Goal: Task Accomplishment & Management: Use online tool/utility

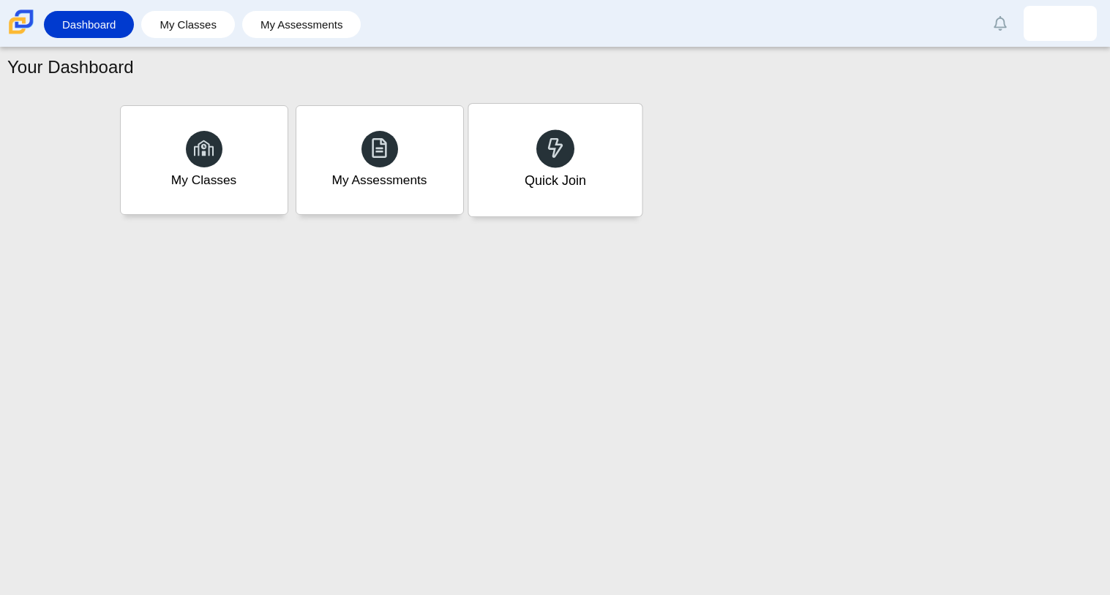
click at [546, 167] on div "Quick Join" at bounding box center [554, 160] width 173 height 113
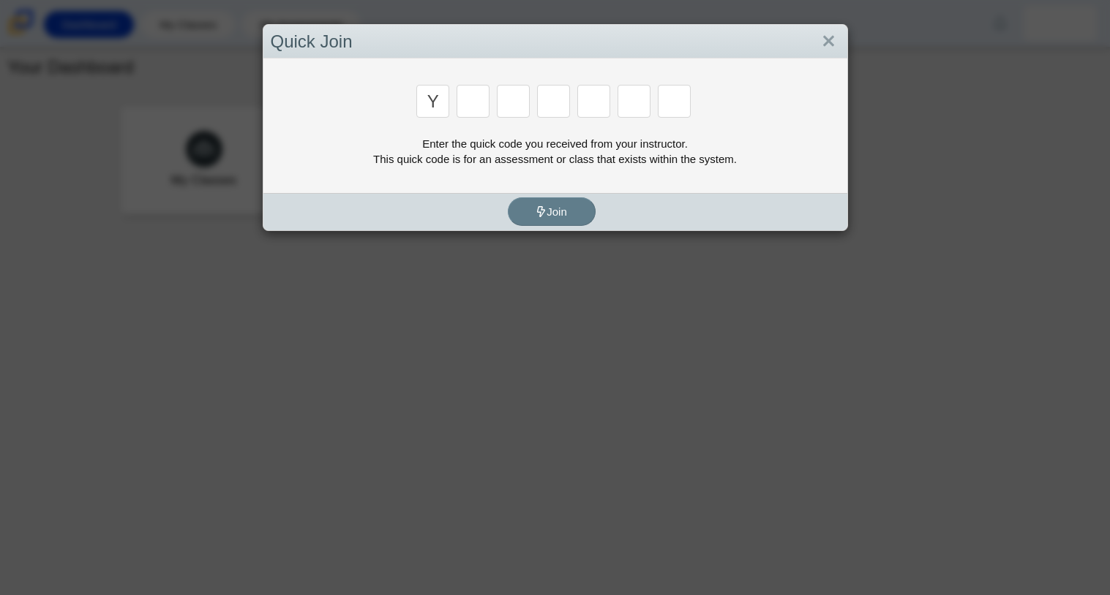
type input "y"
type input "3"
type input "k"
type input "e"
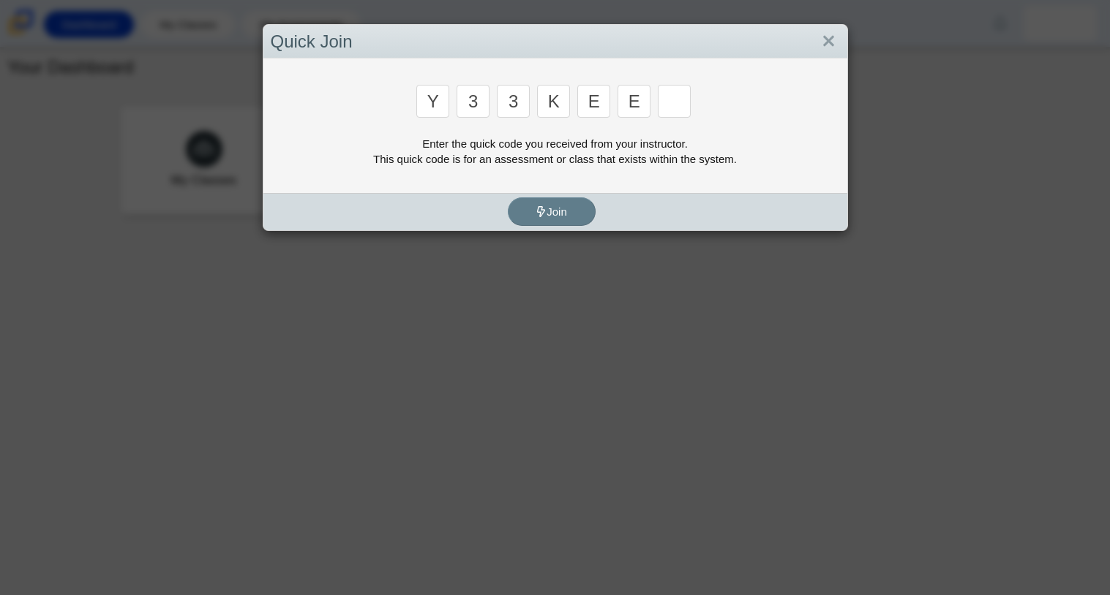
type input "e"
type input "4"
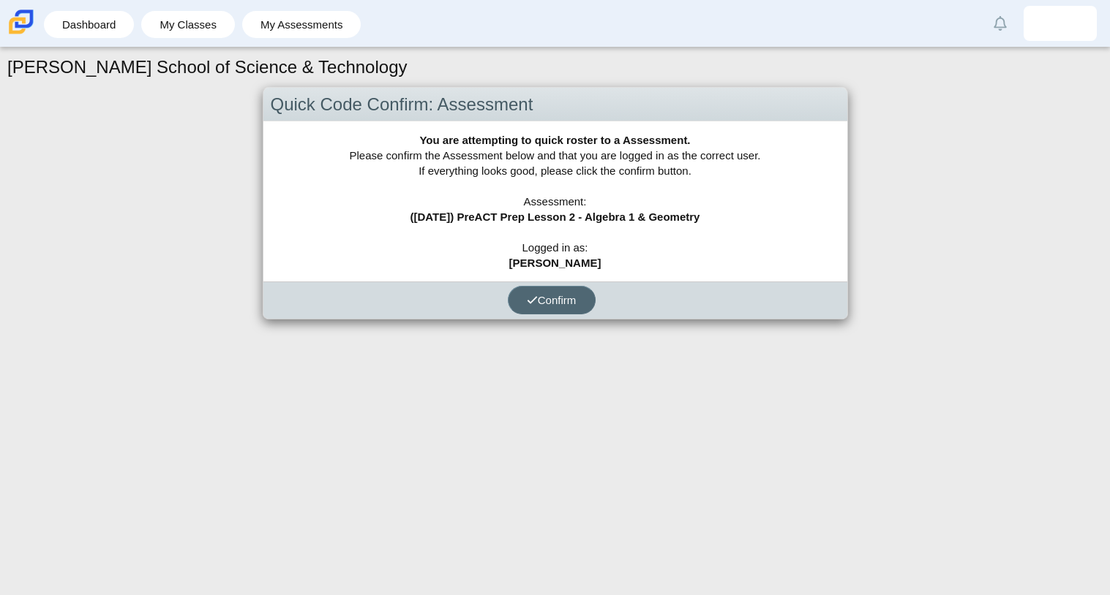
click at [553, 288] on button "Confirm" at bounding box center [552, 300] width 88 height 29
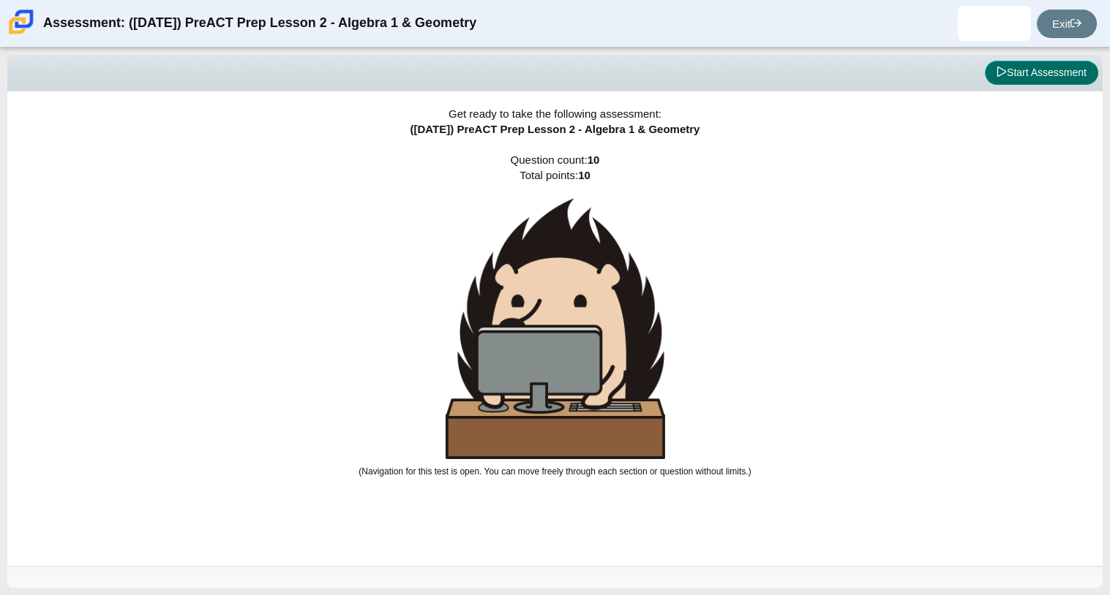
click at [1025, 69] on button "Start Assessment" at bounding box center [1040, 73] width 113 height 25
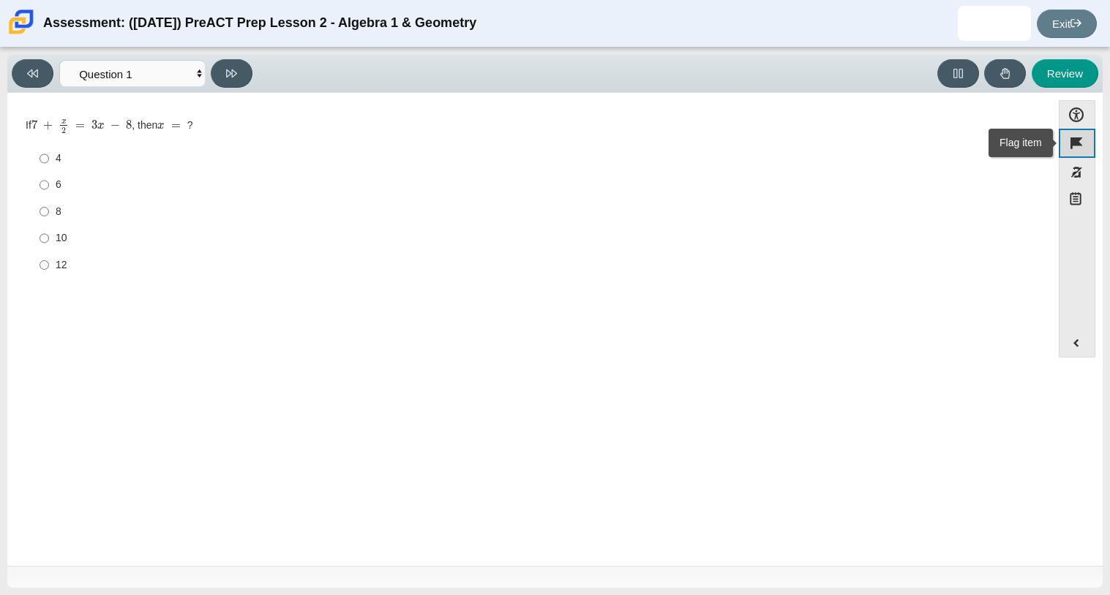
click at [1072, 138] on button "Flag item" at bounding box center [1076, 143] width 37 height 29
click at [233, 60] on button at bounding box center [232, 73] width 42 height 29
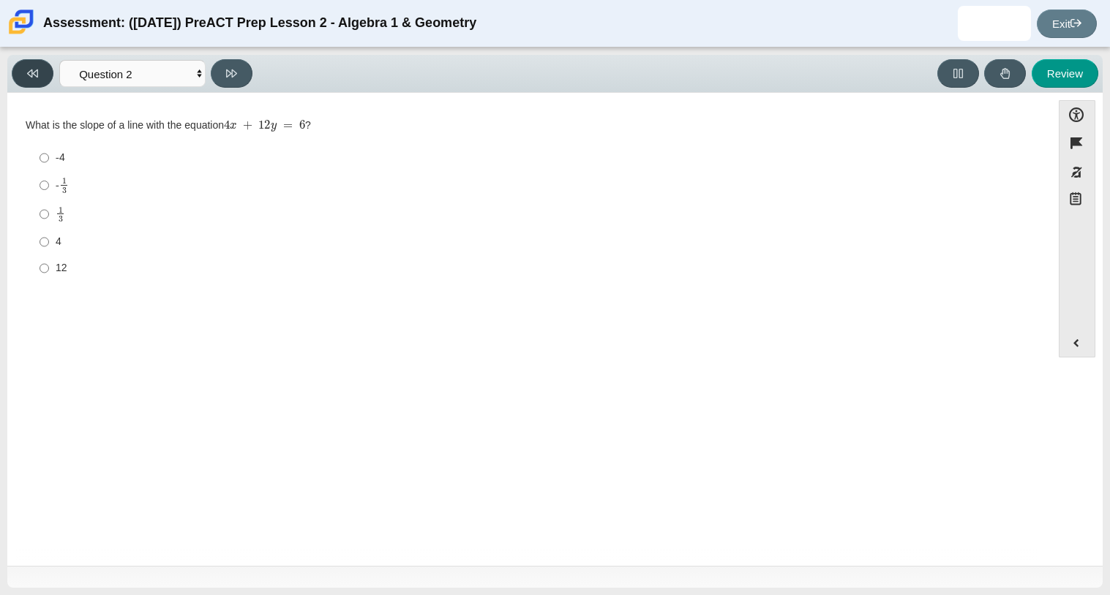
click at [43, 76] on button at bounding box center [33, 73] width 42 height 29
click at [222, 78] on button at bounding box center [232, 73] width 42 height 29
click at [244, 76] on button at bounding box center [232, 73] width 42 height 29
click at [38, 81] on button at bounding box center [33, 73] width 42 height 29
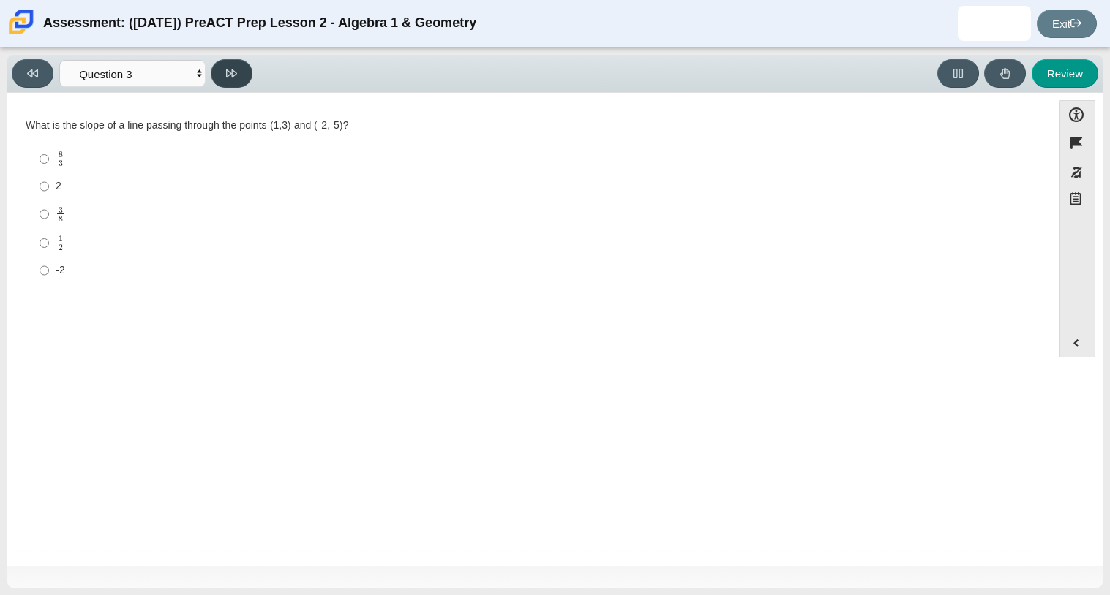
click at [225, 68] on button at bounding box center [232, 73] width 42 height 29
select select "89427bb7-e313-4f00-988f-8b8255897029"
click at [56, 211] on div "7" at bounding box center [541, 211] width 970 height 15
click at [49, 211] on input "7 7" at bounding box center [44, 210] width 10 height 26
radio input "true"
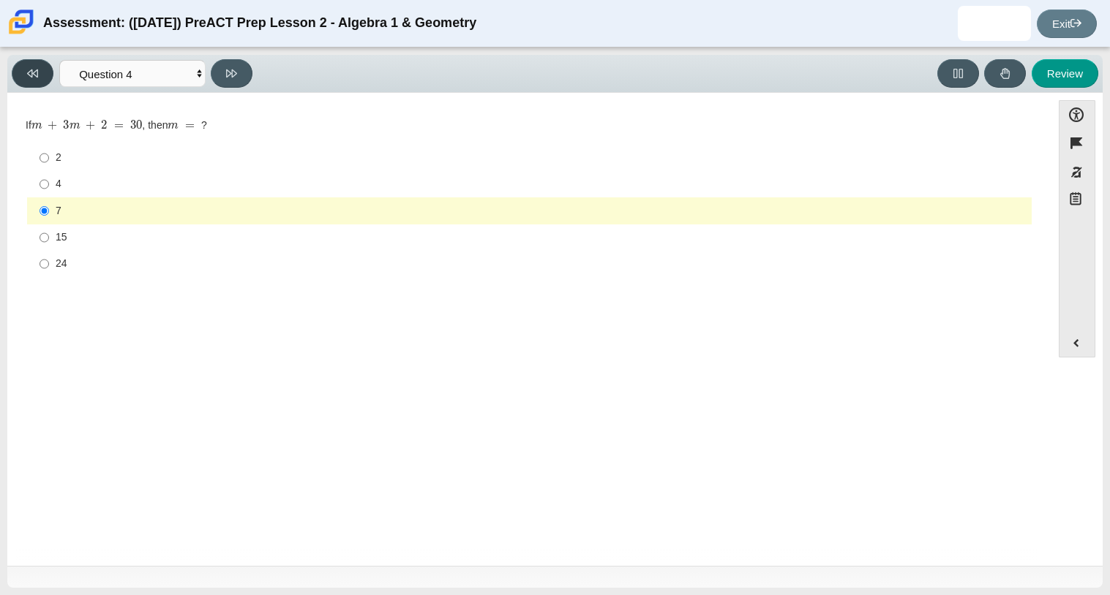
click at [42, 66] on button at bounding box center [33, 73] width 42 height 29
select select "ed62e223-81bd-4cbf-ab48-ab975844bd1f"
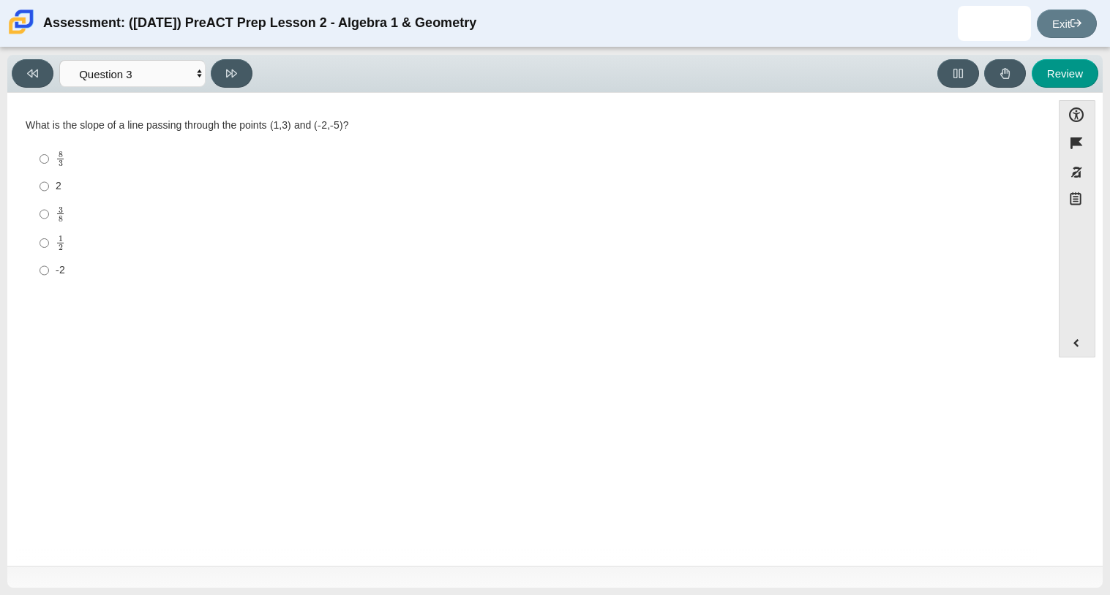
click at [75, 197] on label "2 2" at bounding box center [530, 186] width 1002 height 26
click at [49, 197] on input "2 2" at bounding box center [44, 186] width 10 height 26
radio input "true"
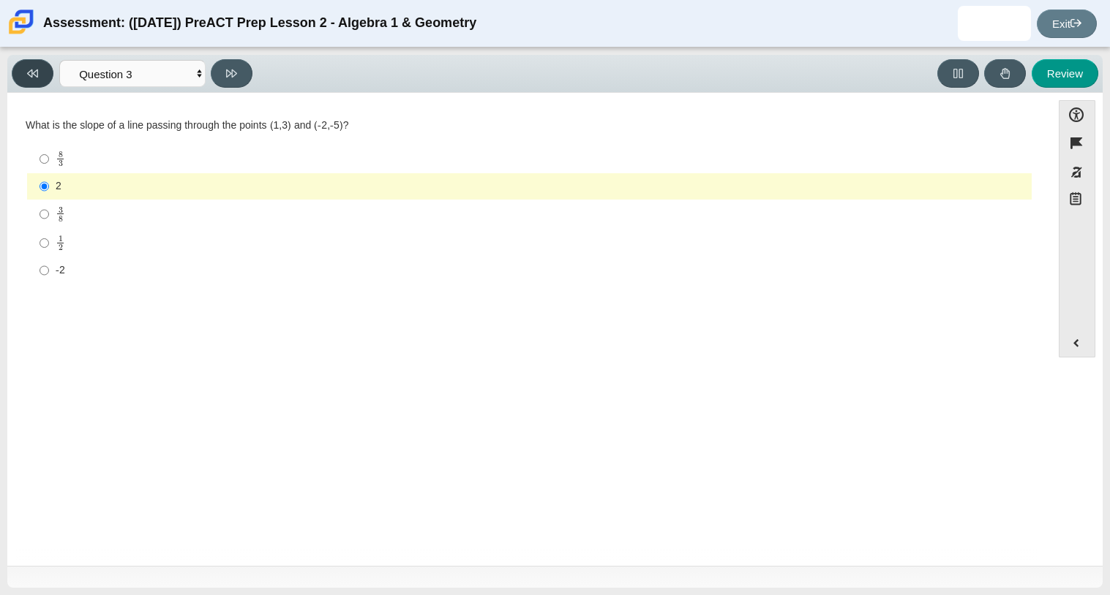
click at [41, 75] on button at bounding box center [33, 73] width 42 height 29
select select "210571de-36a6-4d8e-a361-ceff8ef801dc"
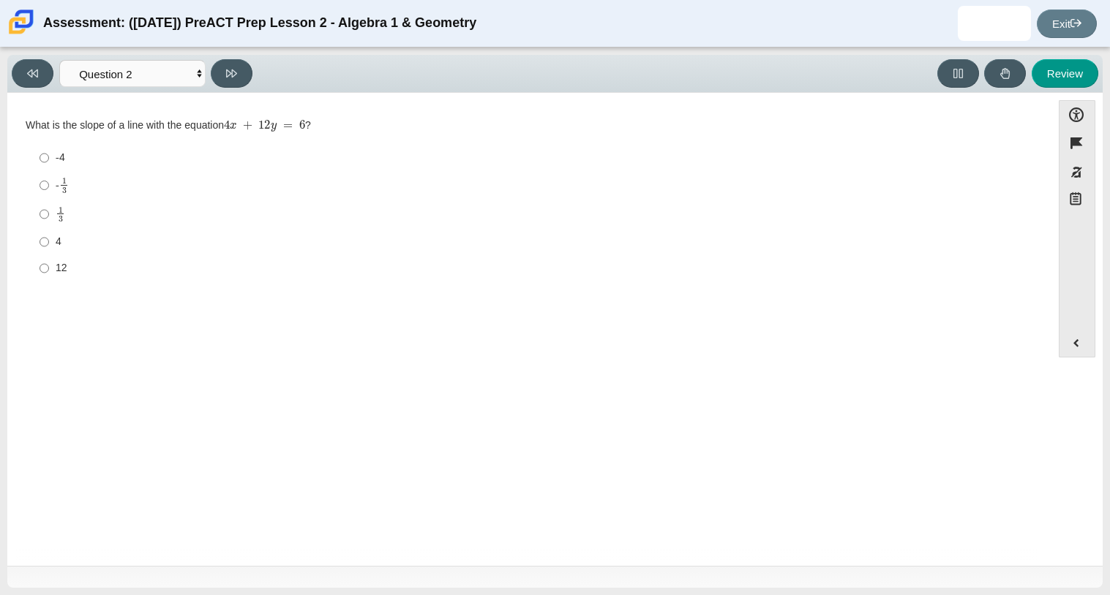
click at [88, 236] on div "4" at bounding box center [541, 242] width 970 height 15
click at [49, 236] on input "4 4" at bounding box center [44, 242] width 10 height 26
radio input "true"
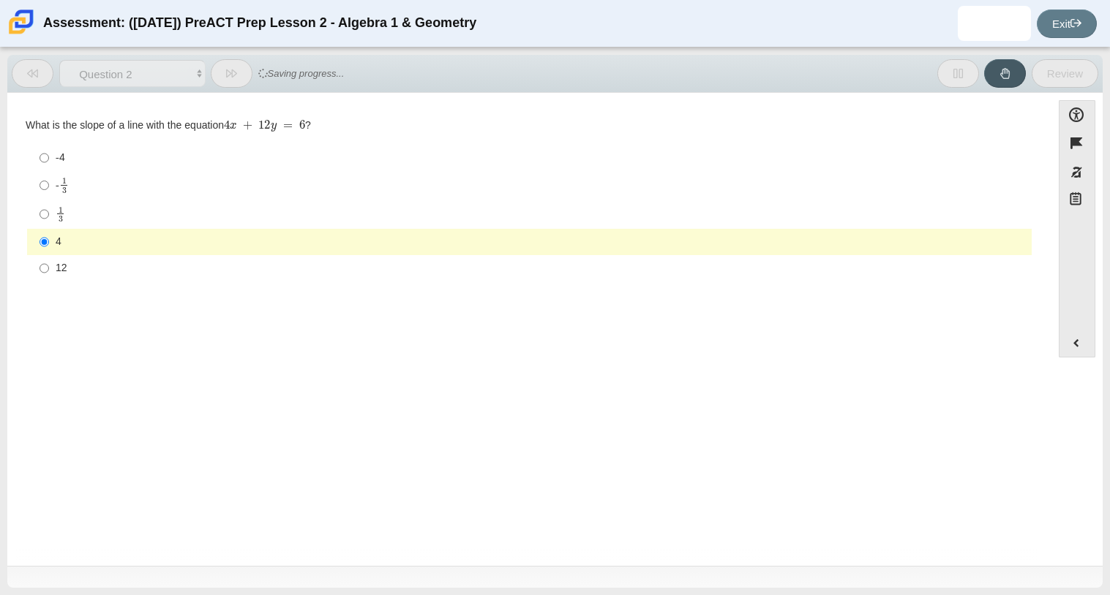
click at [128, 197] on label "- 1 3 -1 third" at bounding box center [530, 185] width 1002 height 29
click at [49, 197] on input "- 1 3 -1 third" at bounding box center [44, 185] width 10 height 29
radio input "true"
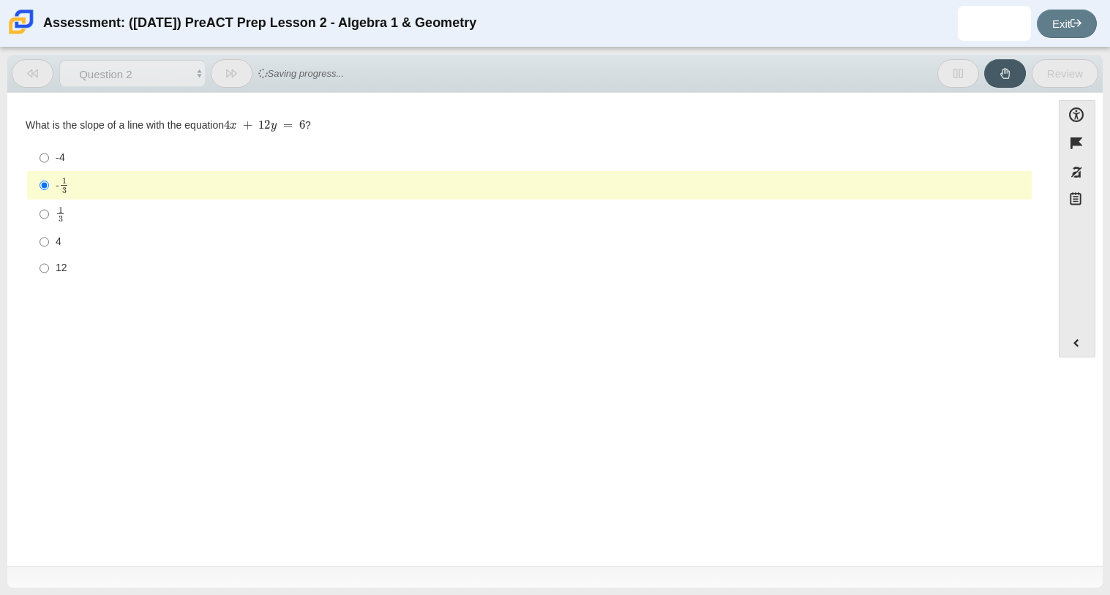
click at [79, 214] on div "1 3" at bounding box center [541, 214] width 970 height 17
click at [49, 214] on input "1 3 1 third" at bounding box center [44, 214] width 10 height 29
radio input "true"
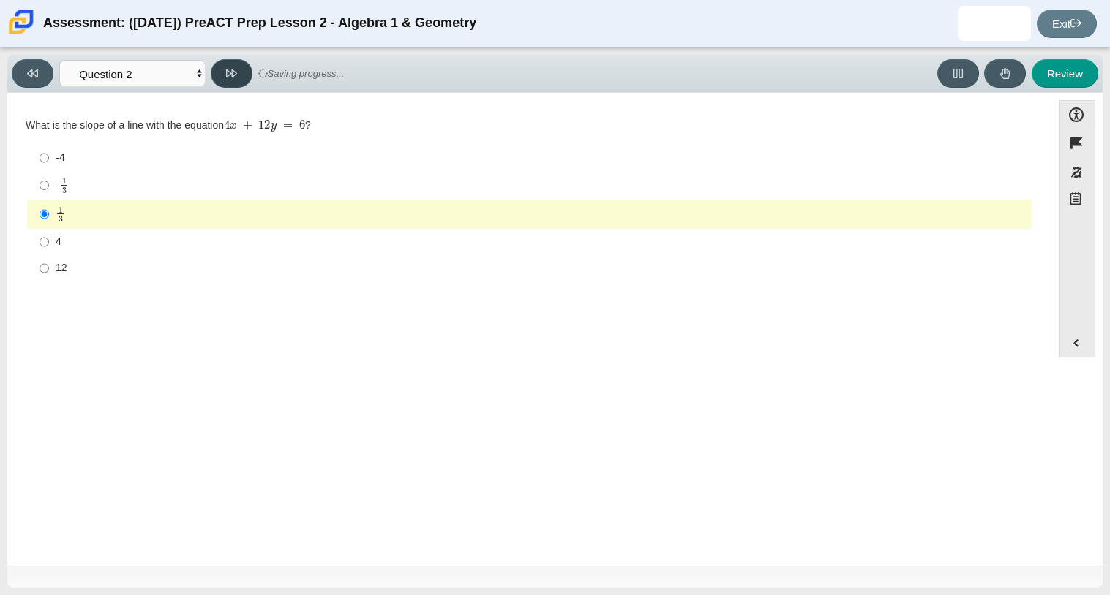
click at [229, 70] on icon at bounding box center [231, 73] width 11 height 8
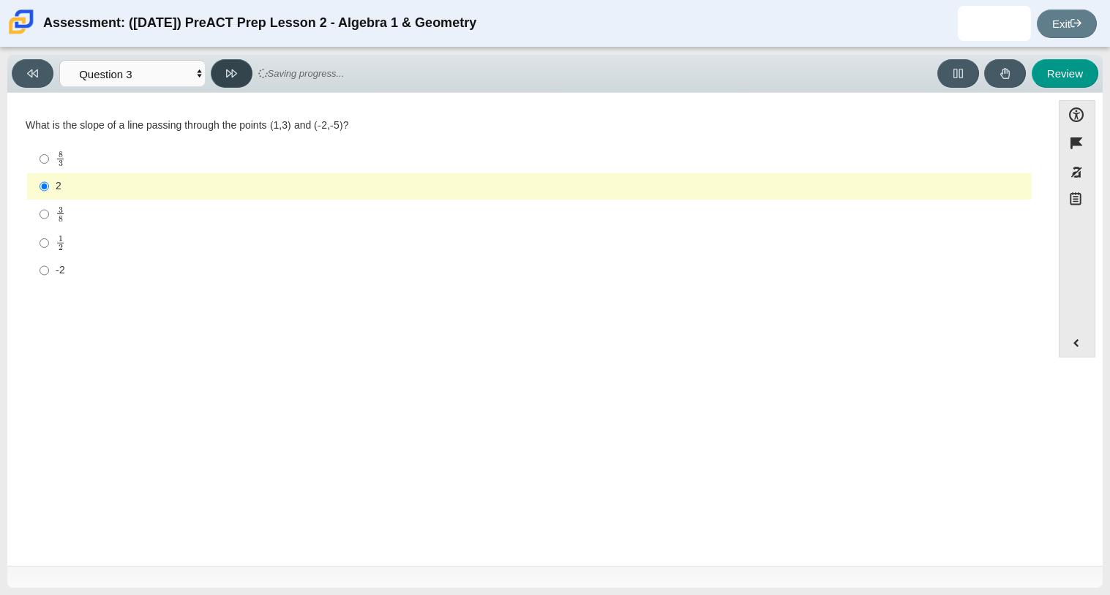
click at [229, 70] on icon at bounding box center [231, 73] width 11 height 8
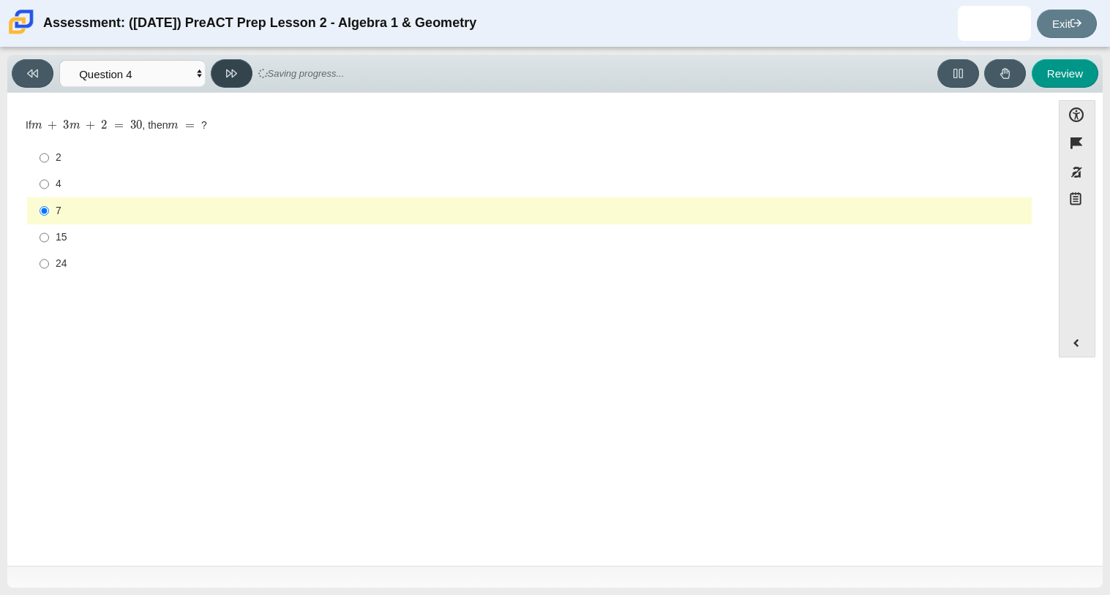
click at [232, 68] on icon at bounding box center [231, 73] width 11 height 11
select select "bbf5d072-3e0b-44c4-9a12-6e7c9033f65b"
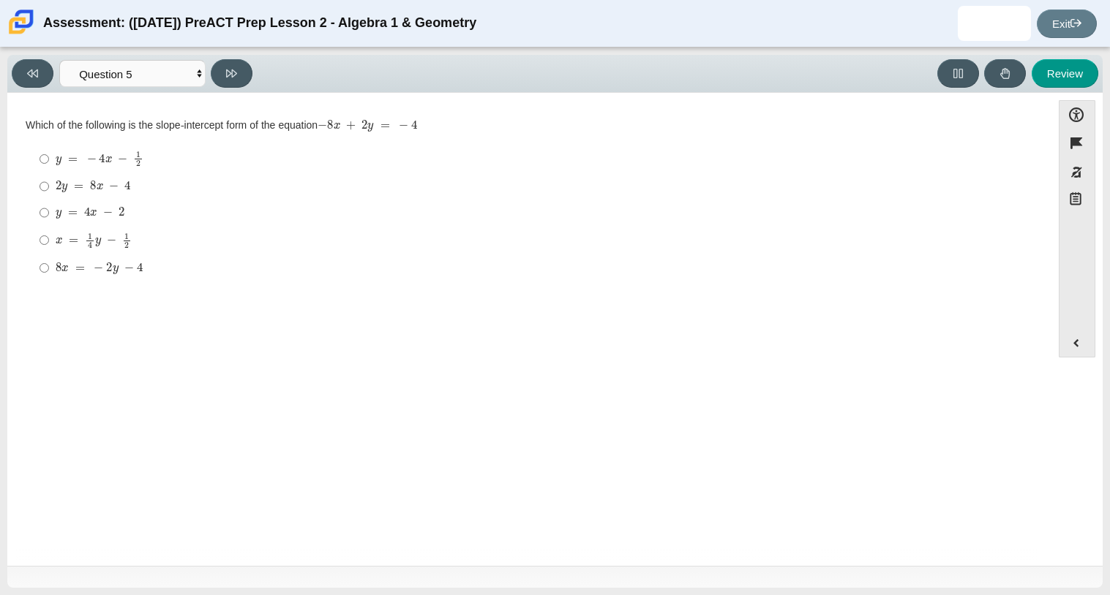
click at [138, 187] on div "2 y = 8 x − 4" at bounding box center [541, 186] width 970 height 15
click at [49, 187] on input "2 y = 8 x − 4 2 y = 8 x − 4" at bounding box center [44, 186] width 10 height 26
radio input "true"
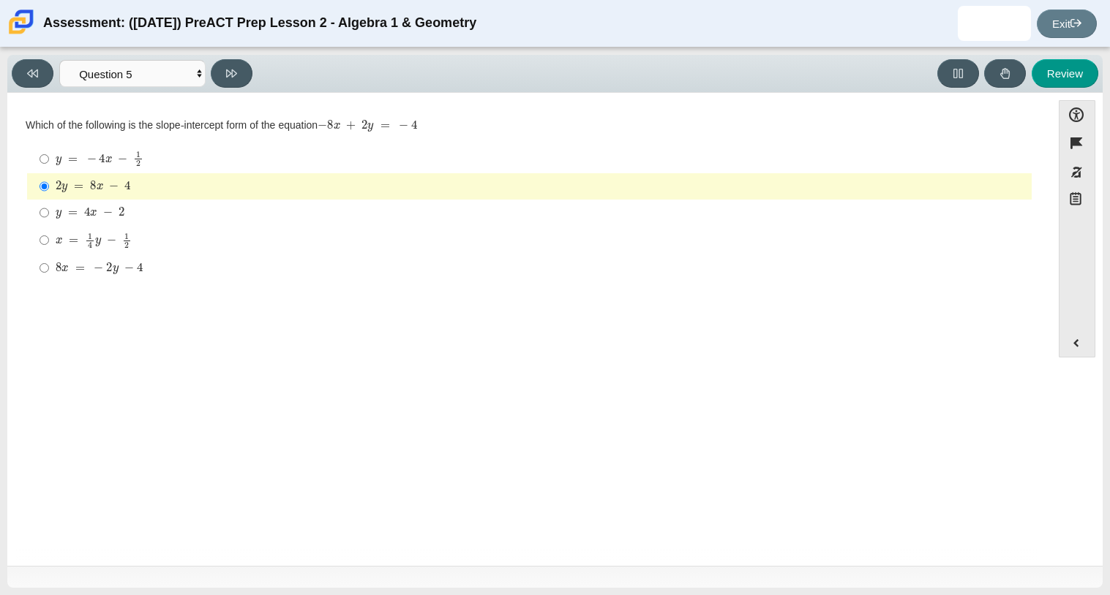
click at [198, 152] on div "y = − 4 x − 1 2" at bounding box center [541, 159] width 970 height 16
click at [49, 152] on input "y = − 4 x − 1 2 y = − 4 x − 1 2" at bounding box center [44, 159] width 10 height 29
radio input "true"
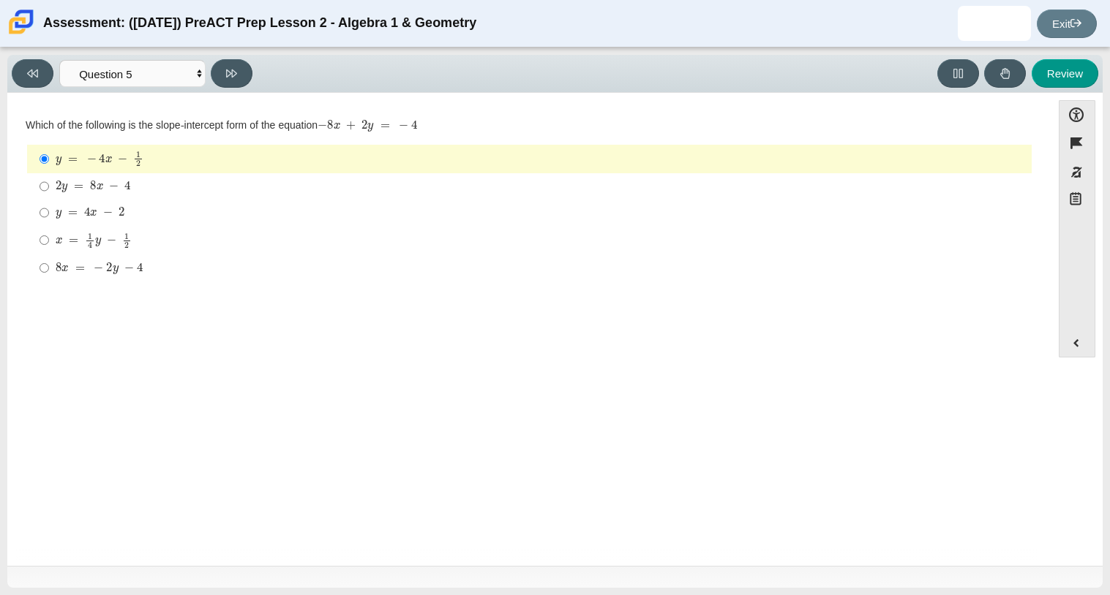
click at [154, 260] on label "8 x = − 2 y − 4 8 x = − 2 y − 4" at bounding box center [530, 268] width 1002 height 26
click at [49, 260] on input "8 x = − 2 y − 4 8 x = − 2 y − 4" at bounding box center [44, 268] width 10 height 26
radio input "true"
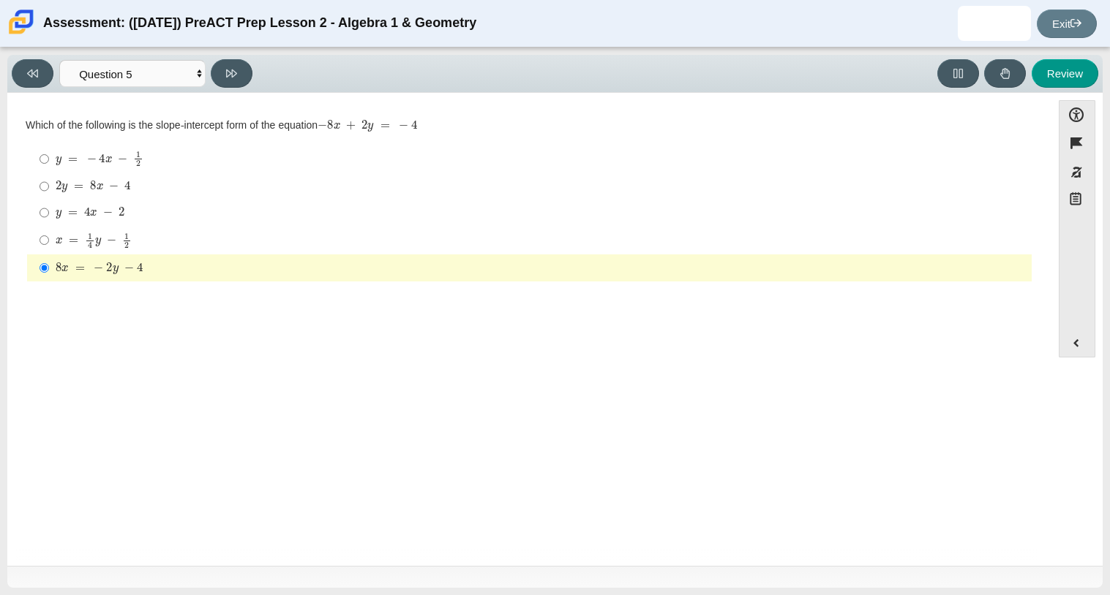
click at [124, 200] on label "y = 4 x − 2 y = 4 x − 2" at bounding box center [530, 213] width 1002 height 26
click at [49, 200] on input "y = 4 x − 2 y = 4 x − 2" at bounding box center [44, 213] width 10 height 26
radio input "true"
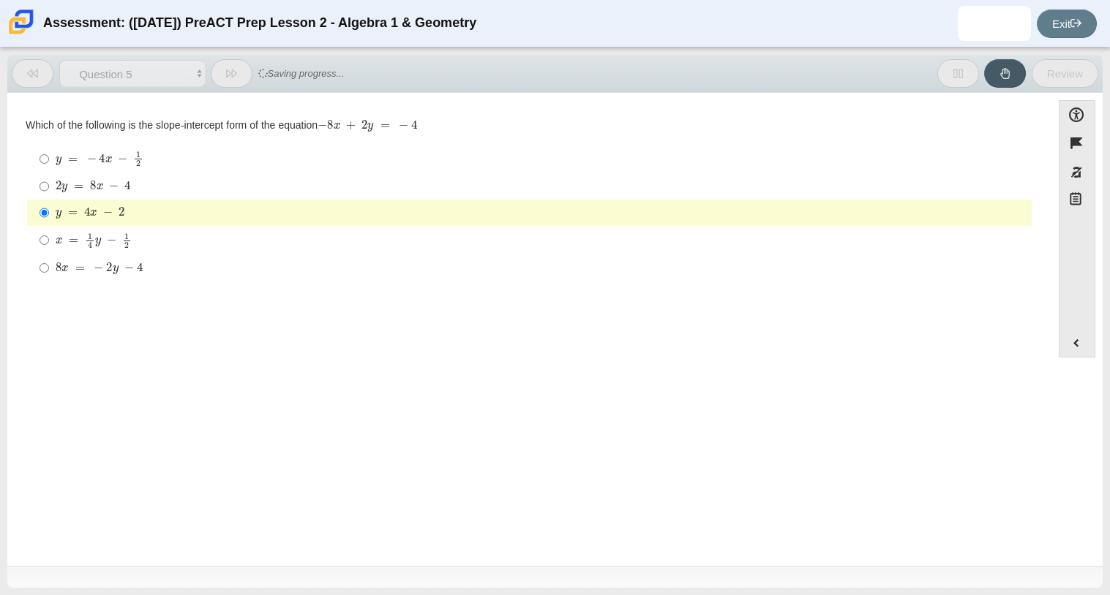
click at [241, 70] on button at bounding box center [232, 73] width 42 height 29
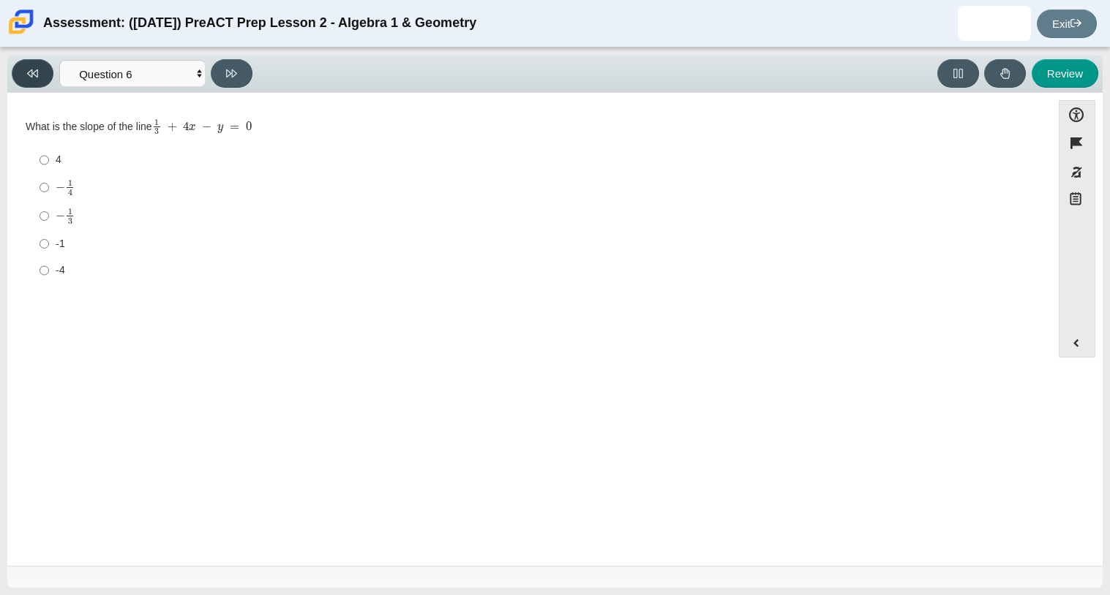
click at [45, 82] on button at bounding box center [33, 73] width 42 height 29
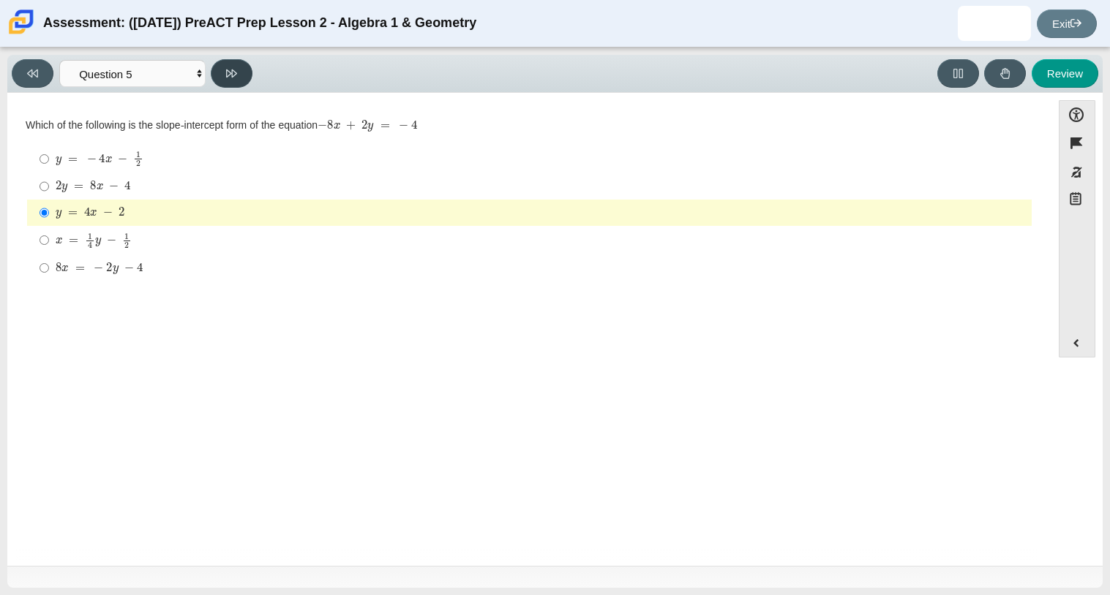
click at [229, 70] on icon at bounding box center [231, 73] width 11 height 8
select select "ec95ace6-bebc-42b8-9428-40567494d4da"
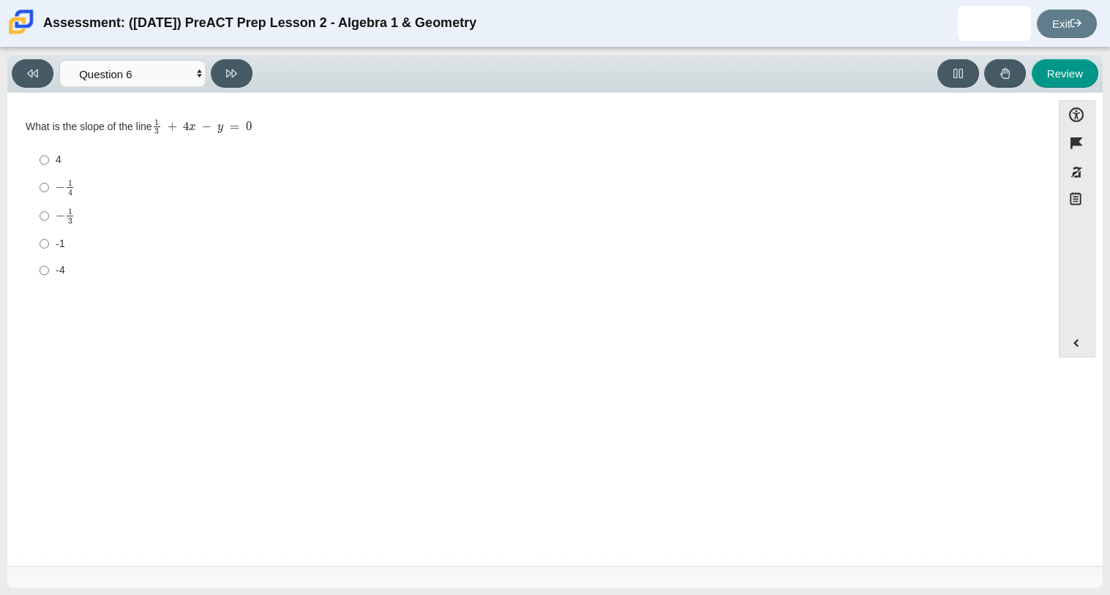
click at [78, 242] on div "-1" at bounding box center [541, 244] width 970 height 15
click at [49, 242] on input "-1 -1" at bounding box center [44, 243] width 10 height 26
radio input "true"
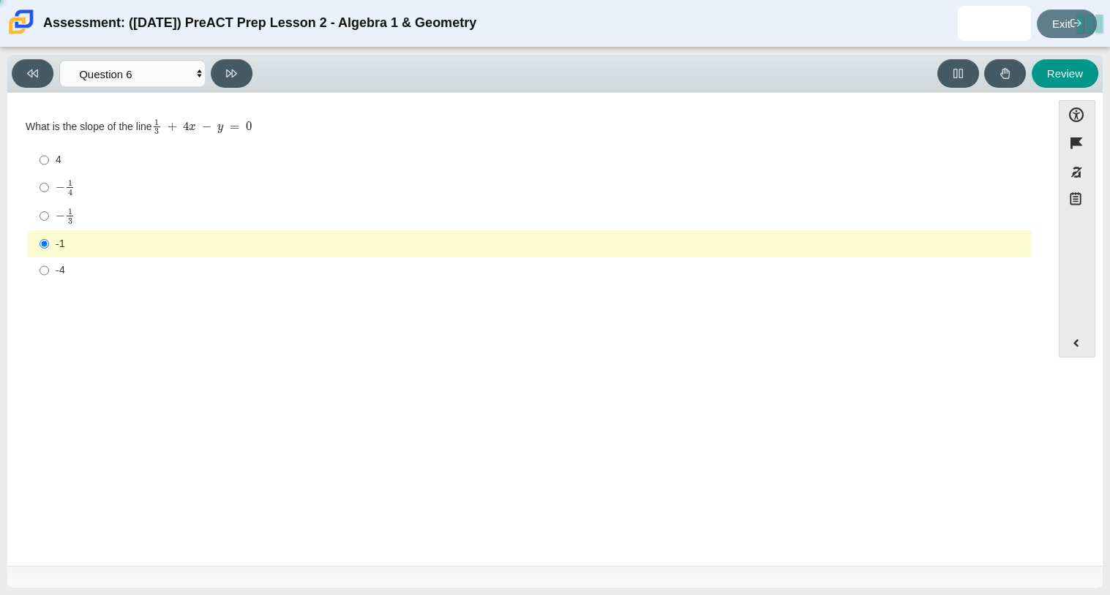
click at [130, 146] on div "4 4 − 1 4 negative 1 fourth − 1 3 negative 1 third -1 -1 -4 -4" at bounding box center [529, 216] width 1007 height 140
click at [90, 153] on div "4" at bounding box center [541, 160] width 970 height 15
click at [49, 153] on input "4 4" at bounding box center [44, 160] width 10 height 26
radio input "true"
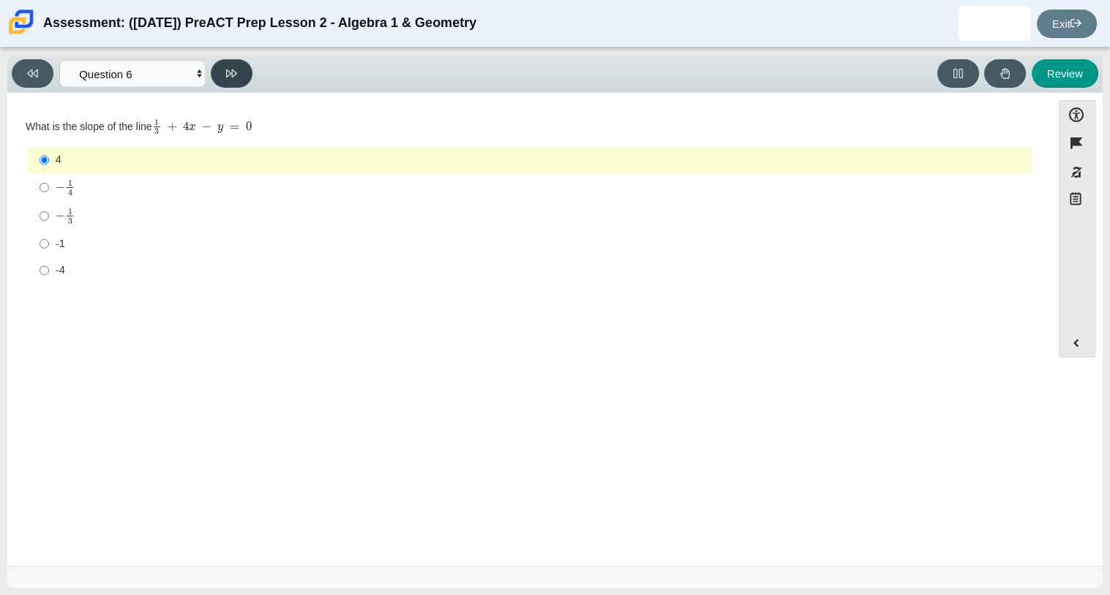
click at [236, 75] on icon at bounding box center [231, 73] width 11 height 11
select select "14773eaf-2ca1-47ae-afe7-a624a56f34b3"
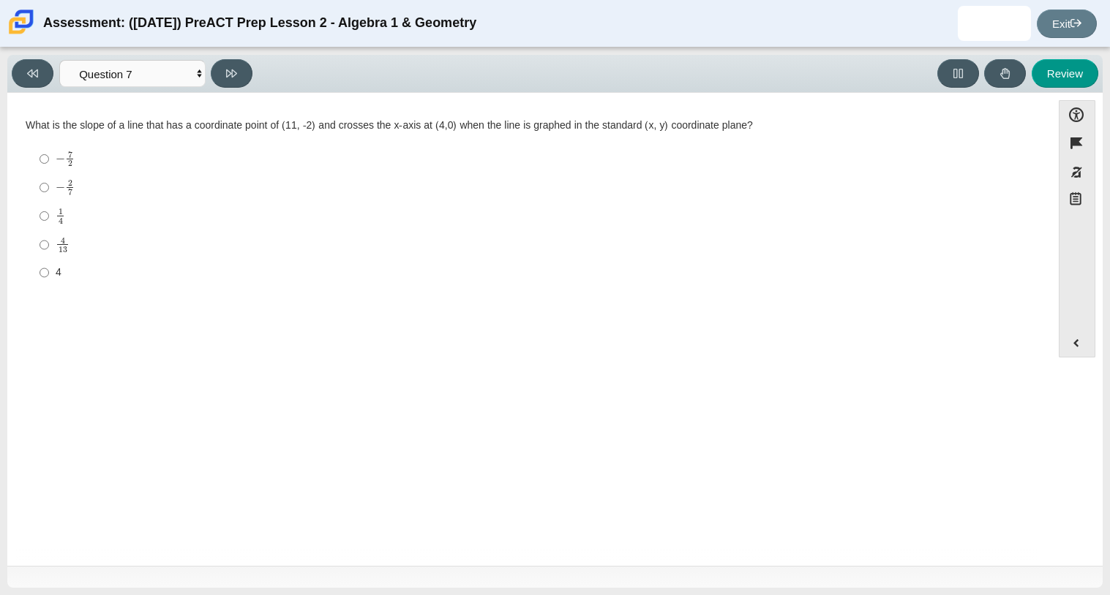
click at [64, 254] on mjx-container "4 13" at bounding box center [63, 244] width 14 height 28
click at [49, 254] on input "4 13 4 over 13" at bounding box center [44, 244] width 10 height 29
radio input "true"
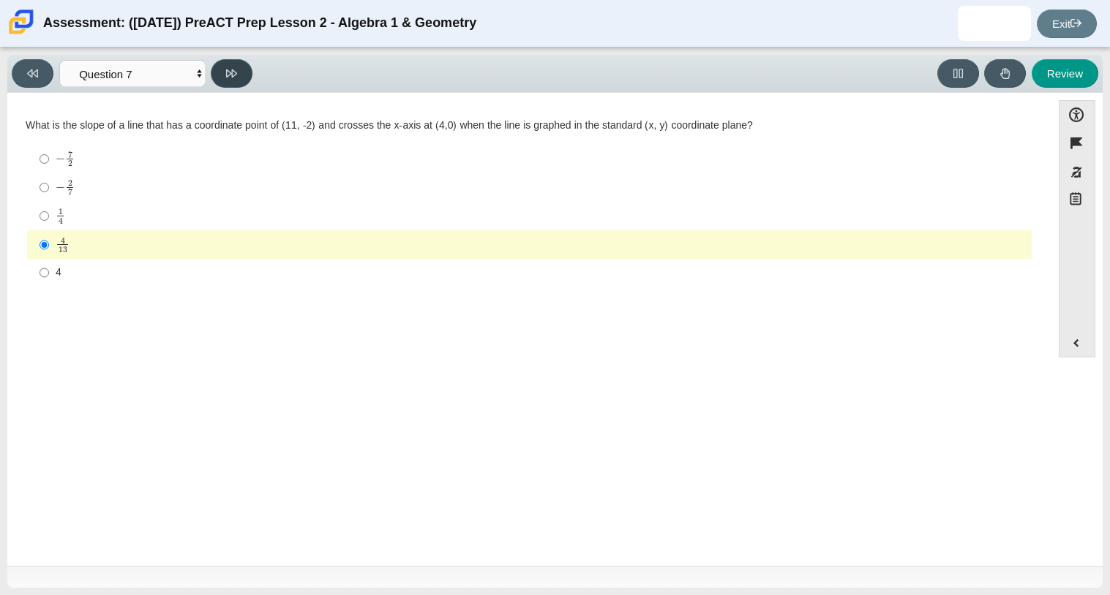
click at [230, 78] on button at bounding box center [232, 73] width 42 height 29
select select "96b71634-eacb-4f7e-8aef-411727d9bcba"
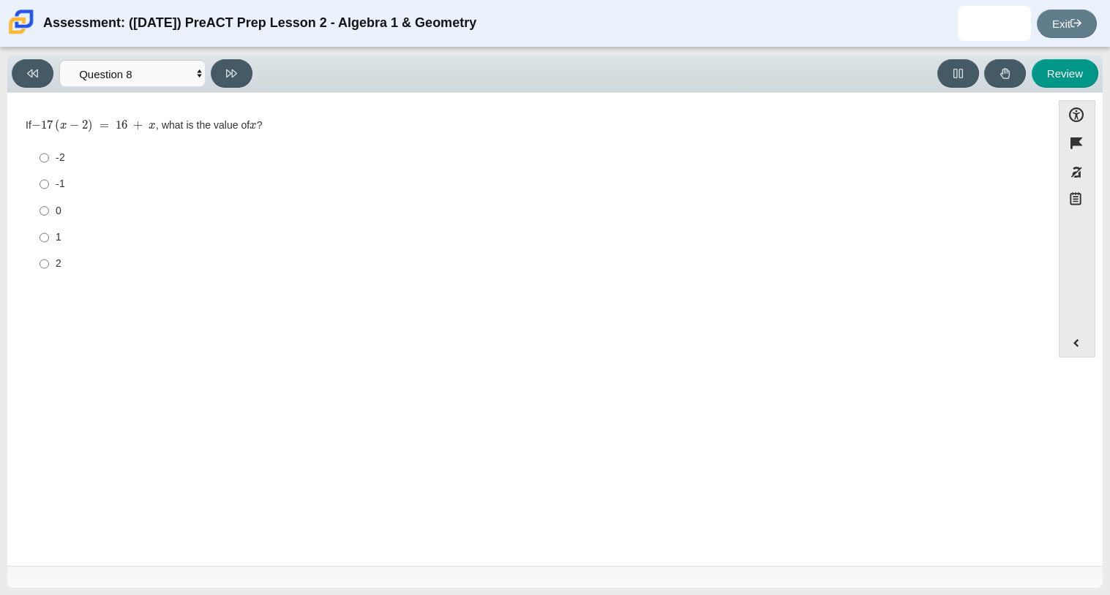
click at [83, 202] on label "0 0" at bounding box center [530, 210] width 1002 height 26
click at [49, 202] on input "0 0" at bounding box center [44, 210] width 10 height 26
radio input "true"
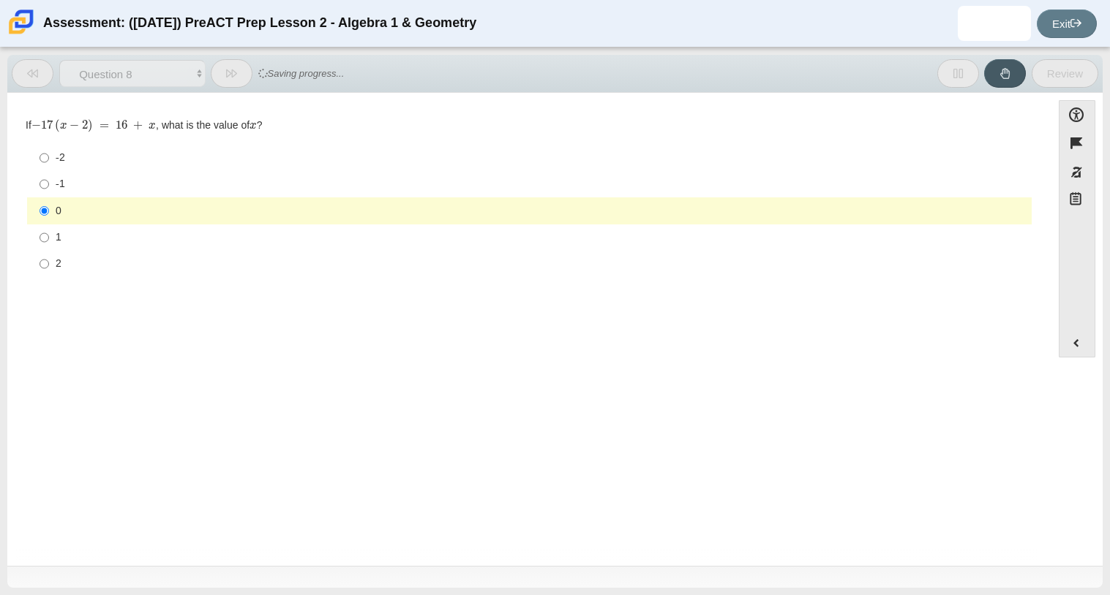
click at [94, 159] on div "-2" at bounding box center [541, 158] width 970 height 15
click at [49, 159] on input "-2 -2" at bounding box center [44, 158] width 10 height 26
radio input "true"
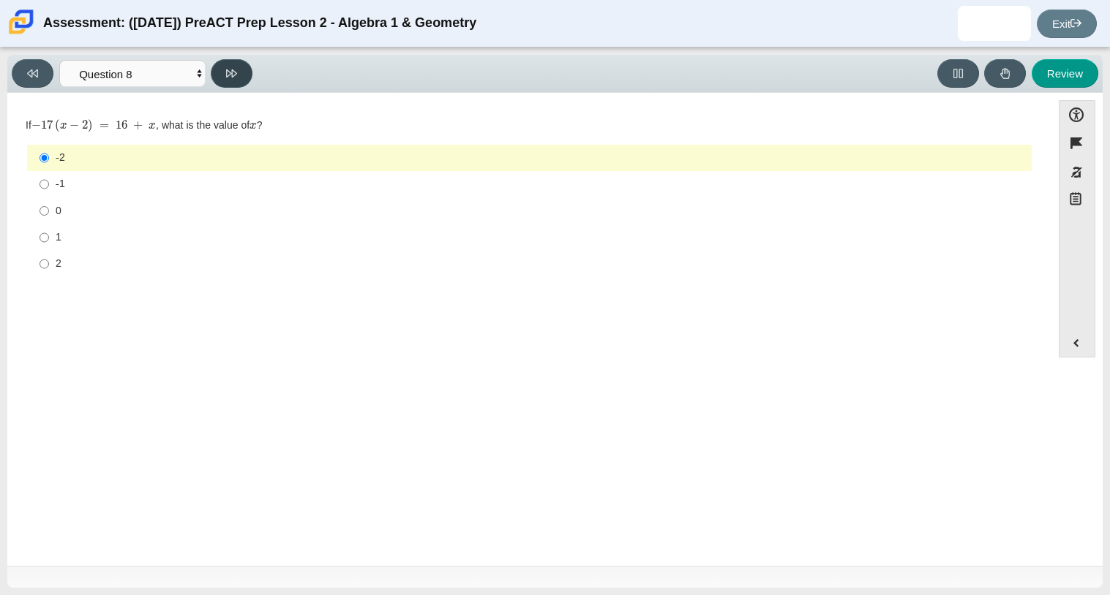
click at [226, 79] on button at bounding box center [232, 73] width 42 height 29
select select "97f4f5fa-a52e-4fed-af51-565bfcdf47cb"
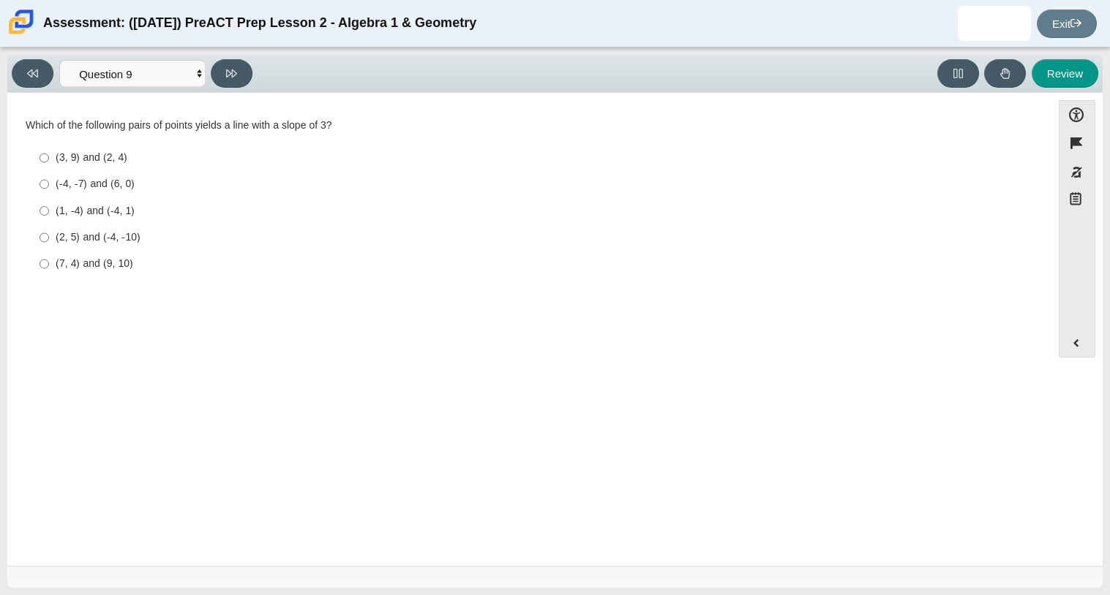
click at [145, 222] on label "(1, -4) and (-4, 1) (1, -4) and (-4, 1)" at bounding box center [530, 210] width 1002 height 26
click at [49, 222] on input "(1, -4) and (-4, 1) (1, -4) and (-4, 1)" at bounding box center [44, 210] width 10 height 26
radio input "true"
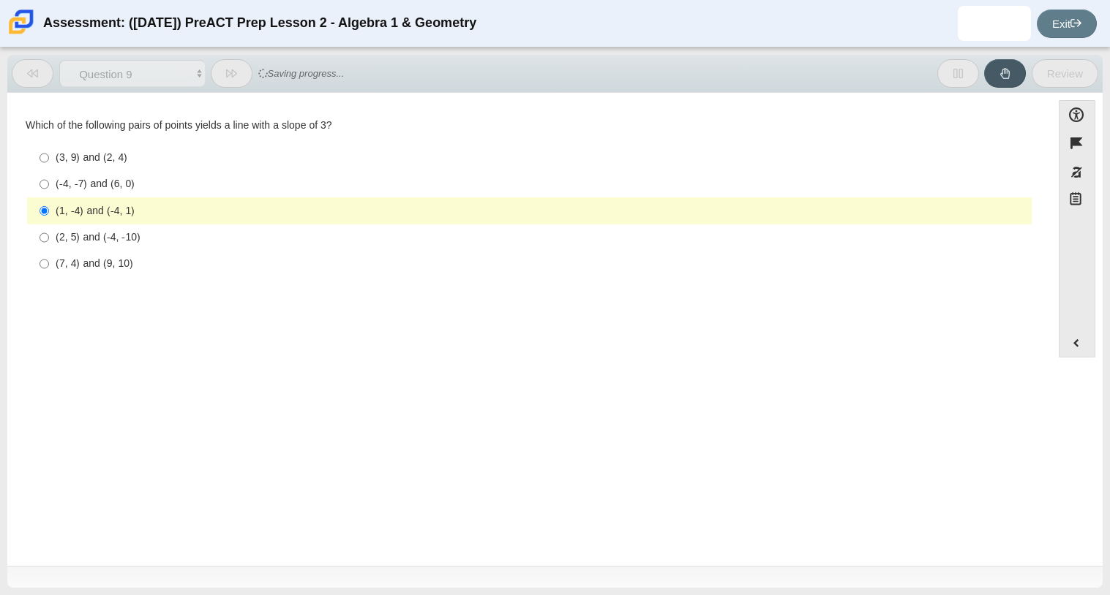
click at [152, 232] on div "(2, 5) and (-4, -10)" at bounding box center [541, 237] width 970 height 15
click at [49, 232] on input "(2, 5) and (-4, -10) (2, 5) and (-4, -10)" at bounding box center [44, 238] width 10 height 26
radio input "true"
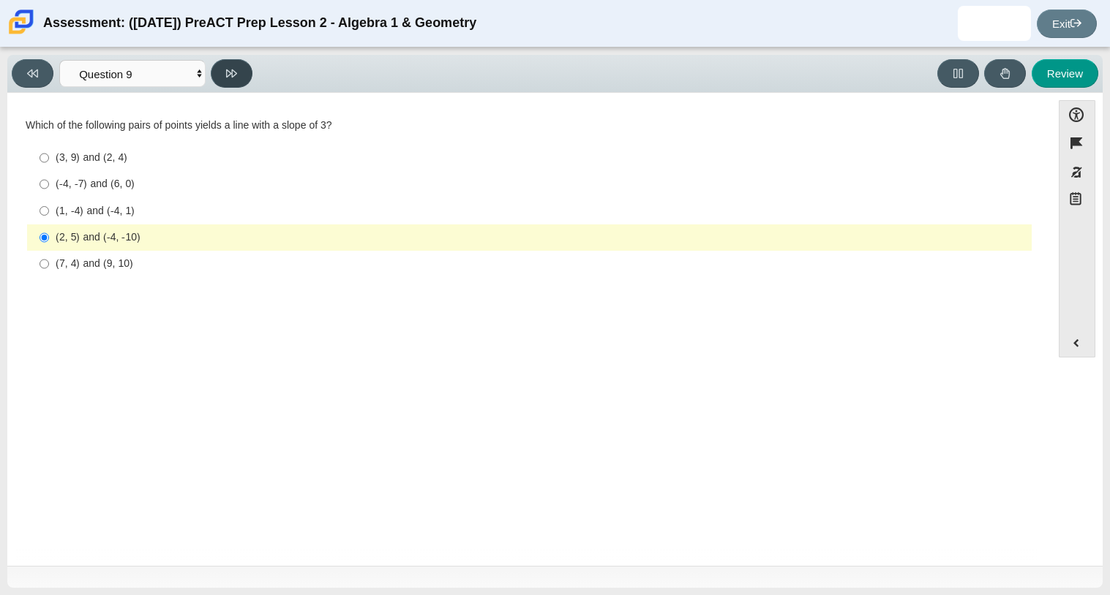
click at [231, 78] on icon at bounding box center [231, 73] width 11 height 11
select select "ce81fe10-bf29-4b5e-8bd7-4f47f2fed4d8"
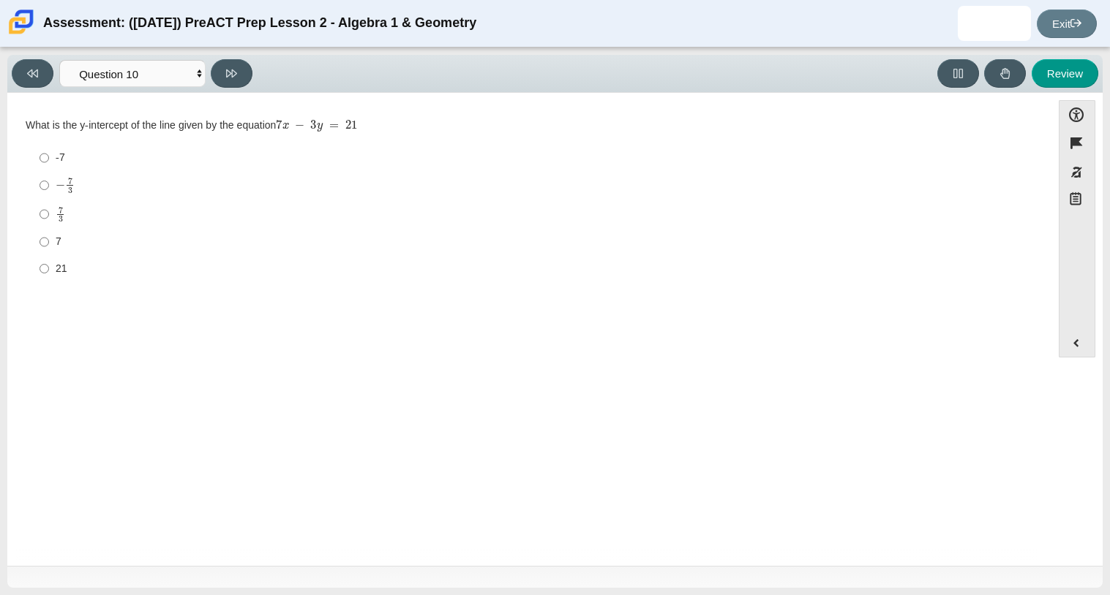
click at [78, 221] on div "7 3" at bounding box center [541, 214] width 970 height 17
click at [49, 221] on input "7 3 7 thirds" at bounding box center [44, 214] width 10 height 29
radio input "true"
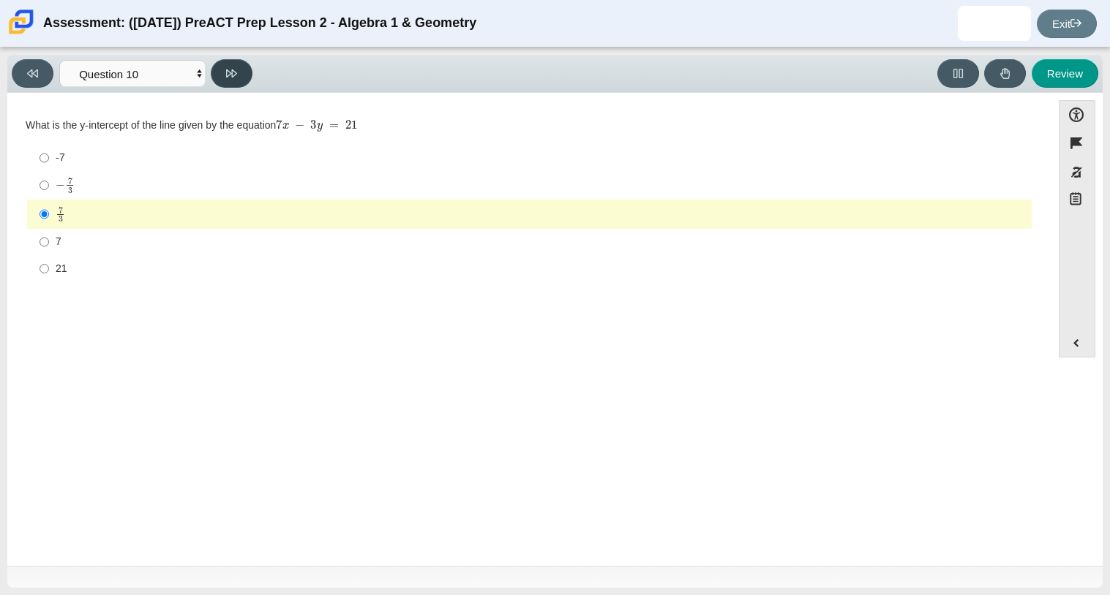
click at [235, 69] on icon at bounding box center [231, 73] width 11 height 11
select select "review"
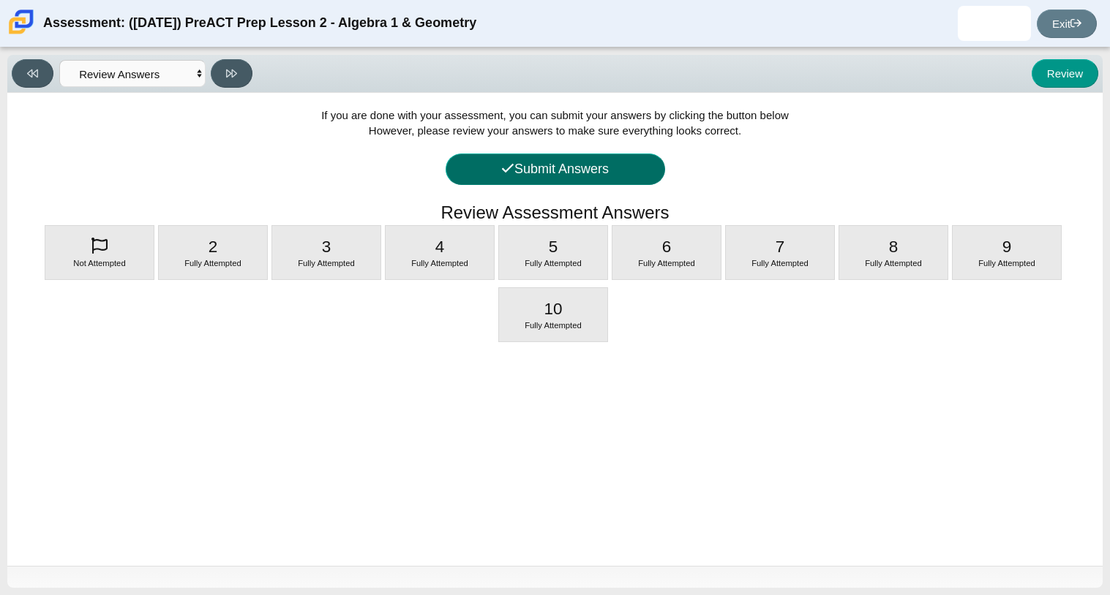
click at [504, 165] on icon at bounding box center [507, 168] width 13 height 13
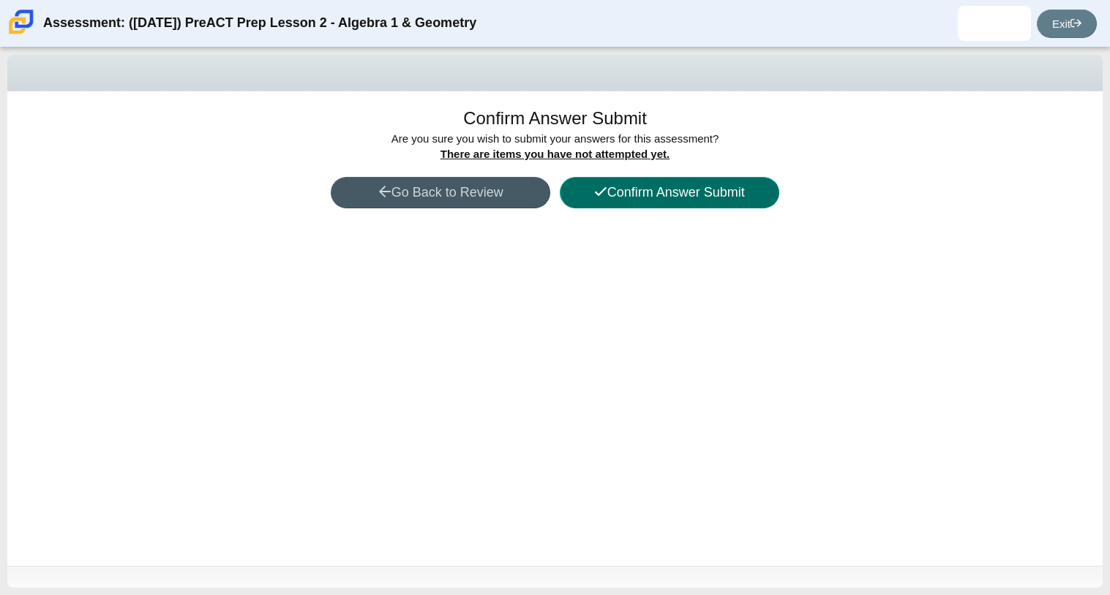
click at [635, 199] on button "Confirm Answer Submit" at bounding box center [669, 192] width 219 height 31
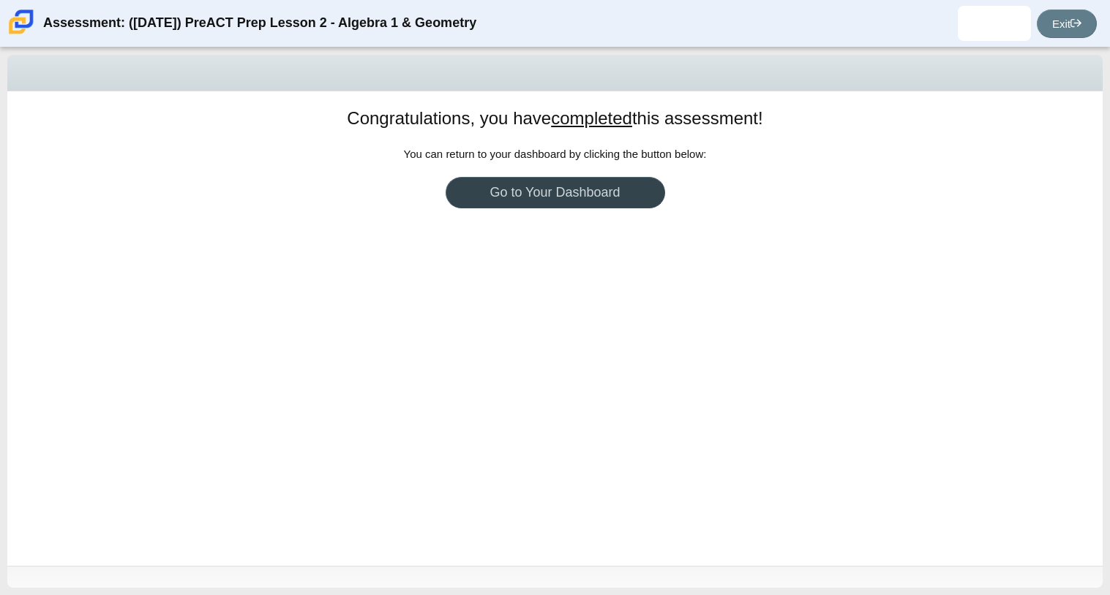
click at [590, 187] on link "Go to Your Dashboard" at bounding box center [554, 192] width 219 height 31
